Goal: Check status: Check status

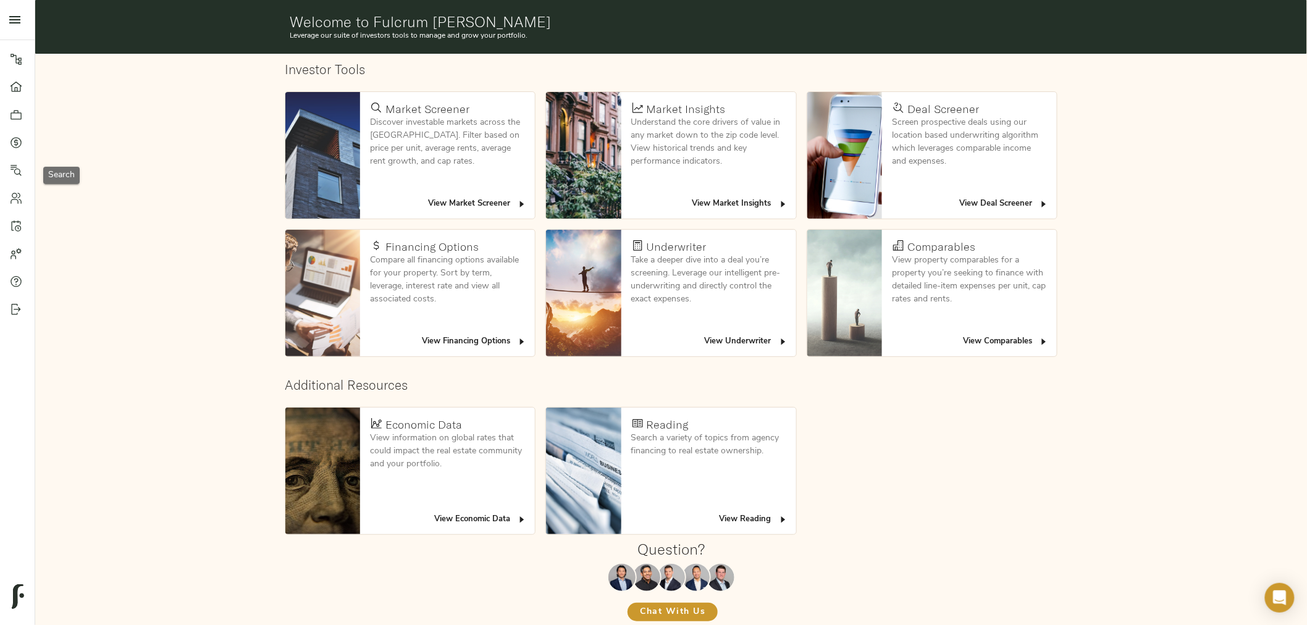
click at [8, 156] on link "Search" at bounding box center [17, 170] width 35 height 28
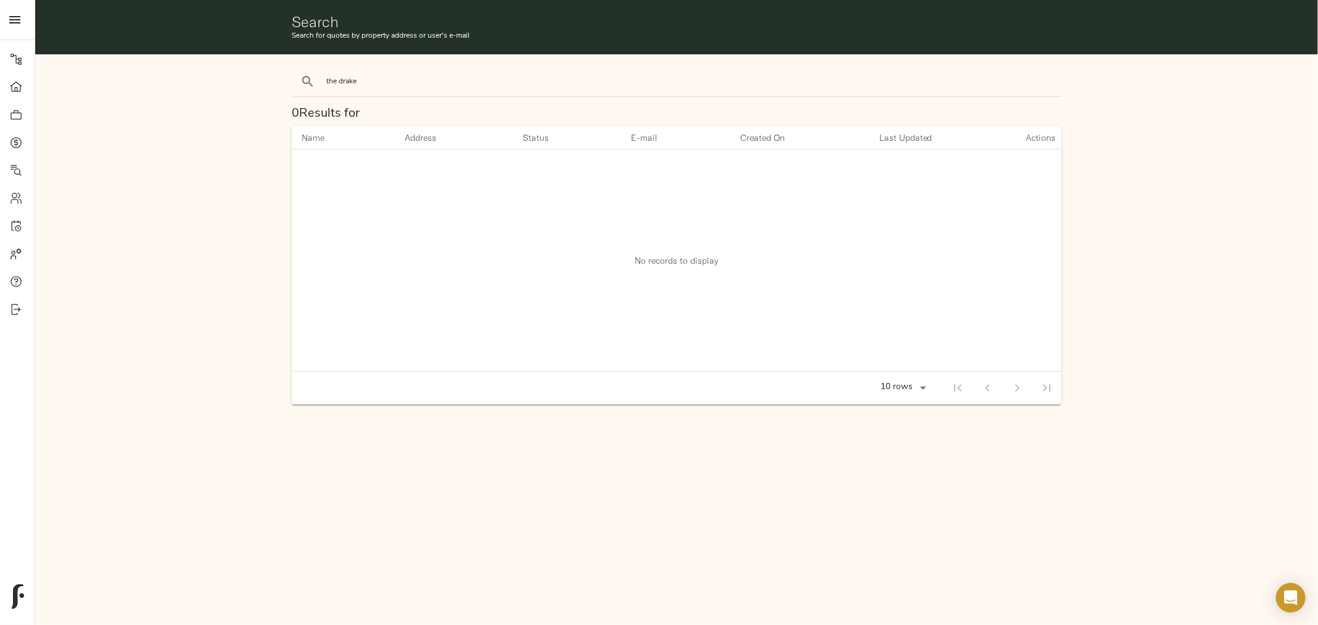
type input "the drake"
click at [294, 68] on button "search" at bounding box center [307, 81] width 27 height 27
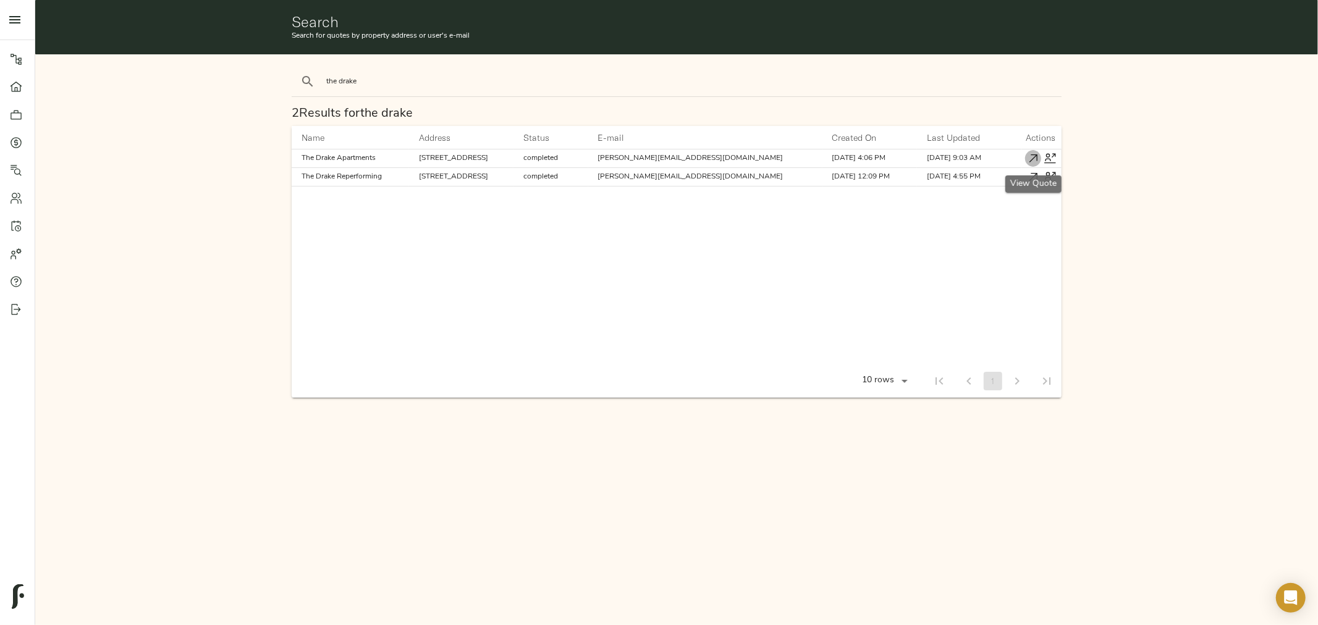
click at [1036, 157] on icon "button" at bounding box center [1033, 158] width 13 height 13
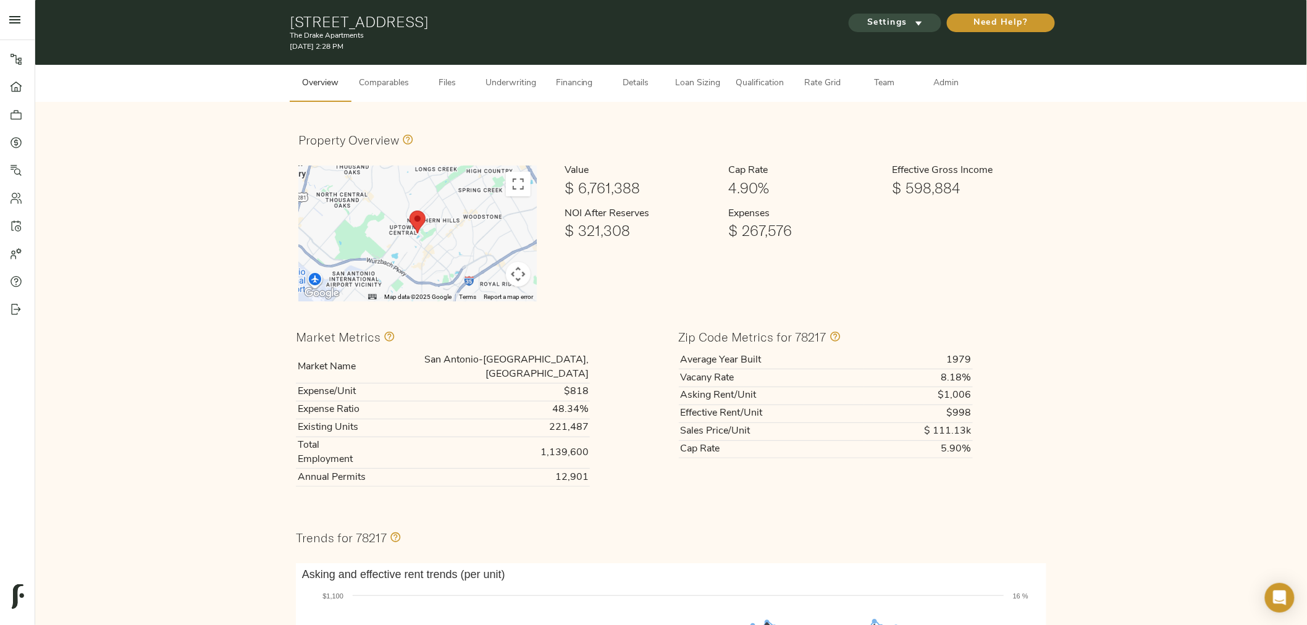
click at [893, 15] on span "Settings" at bounding box center [895, 22] width 68 height 15
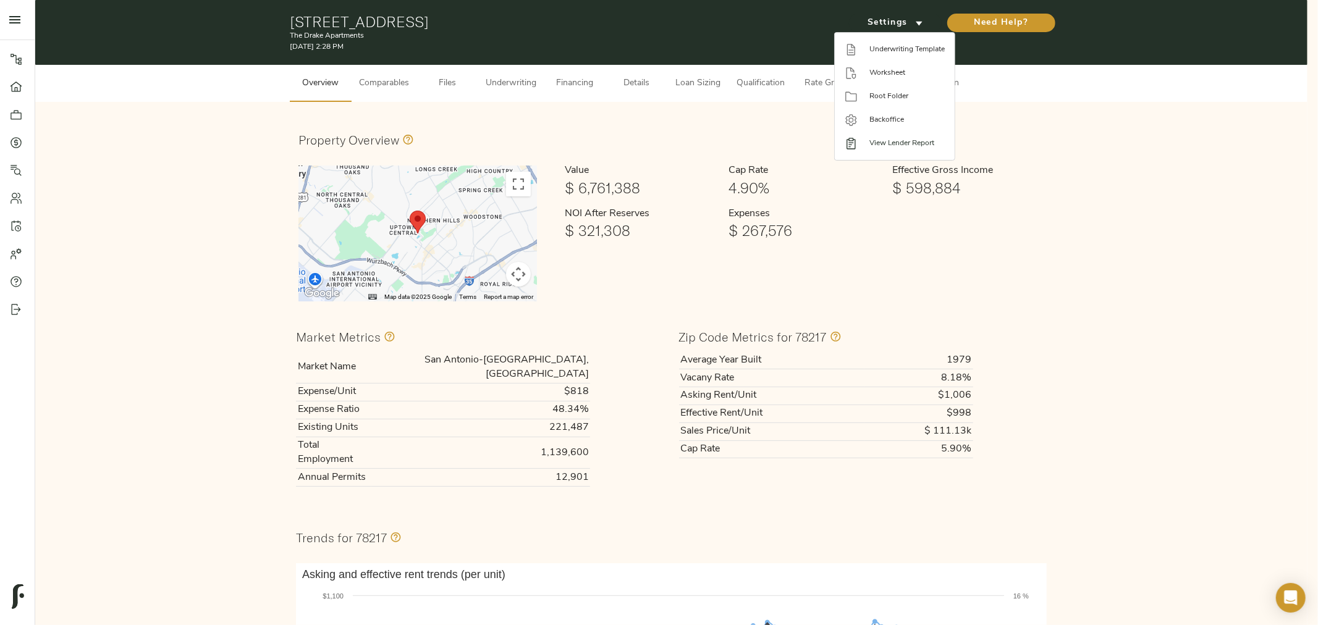
click at [885, 141] on span "View Lender Report" at bounding box center [906, 143] width 75 height 11
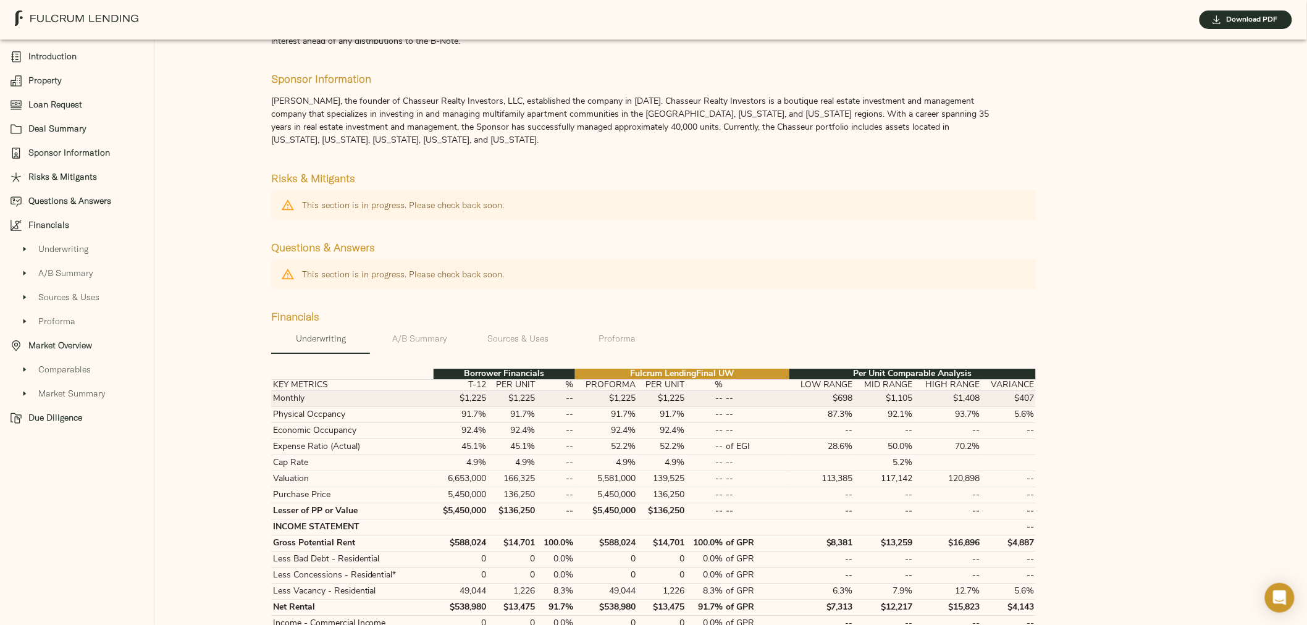
scroll to position [1578, 0]
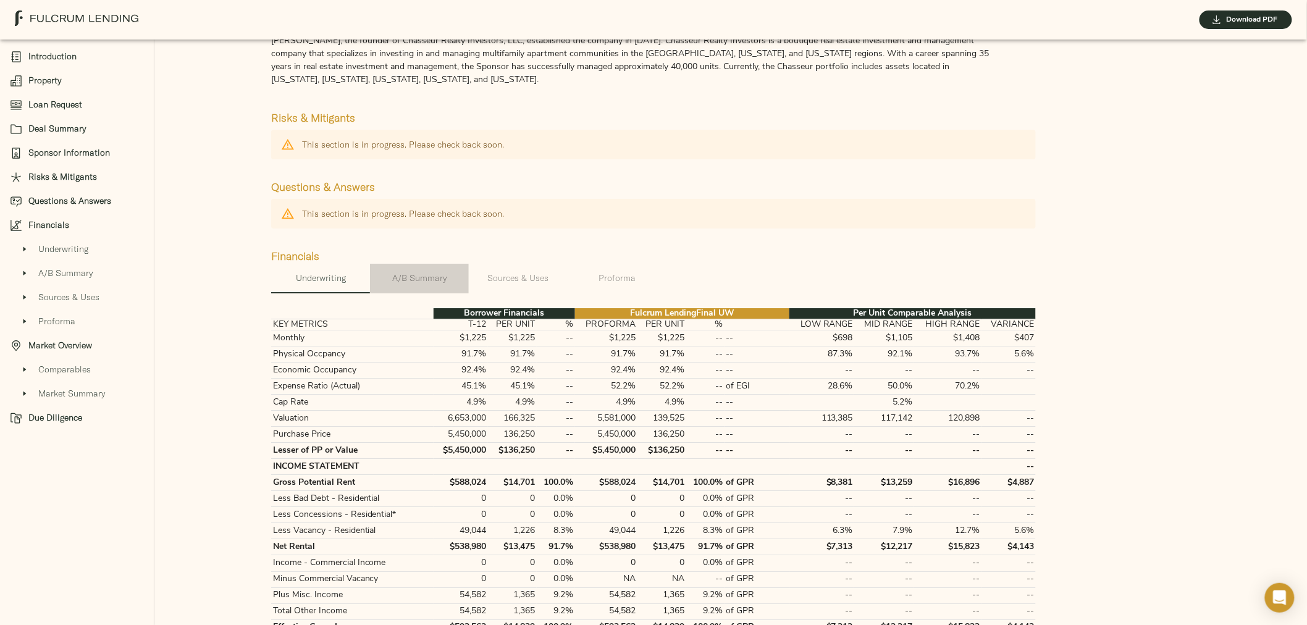
click at [420, 271] on span "A/B Summary" at bounding box center [419, 278] width 84 height 15
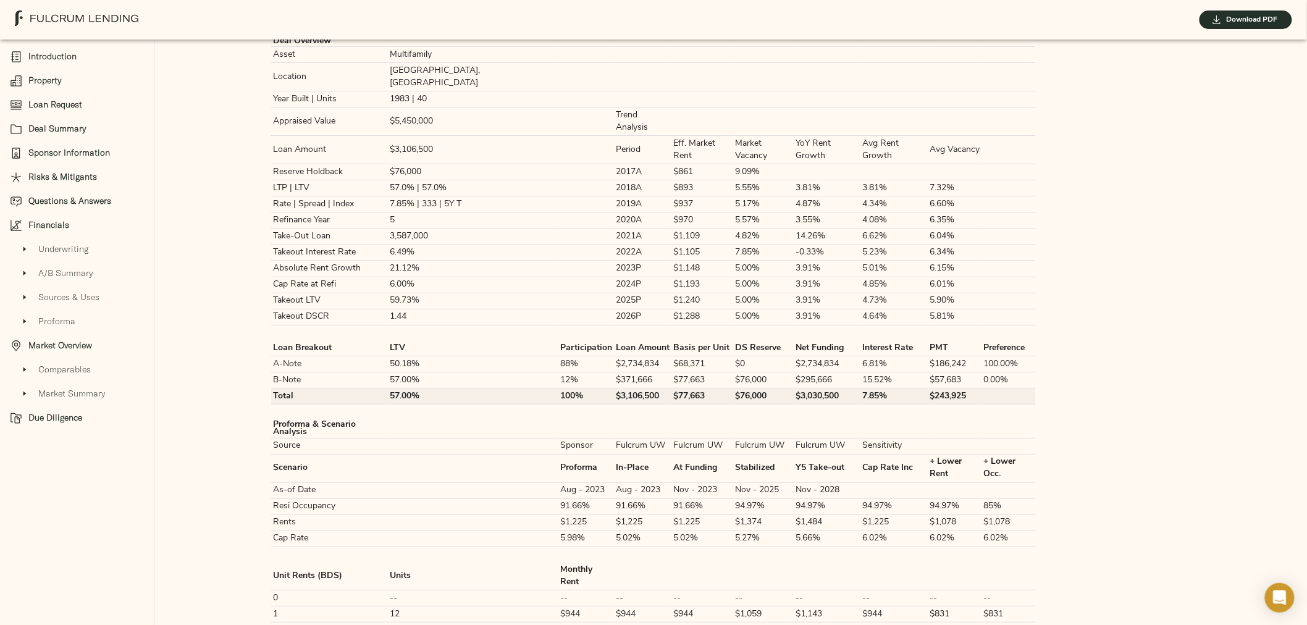
scroll to position [1922, 0]
